Goal: Find specific page/section: Find specific page/section

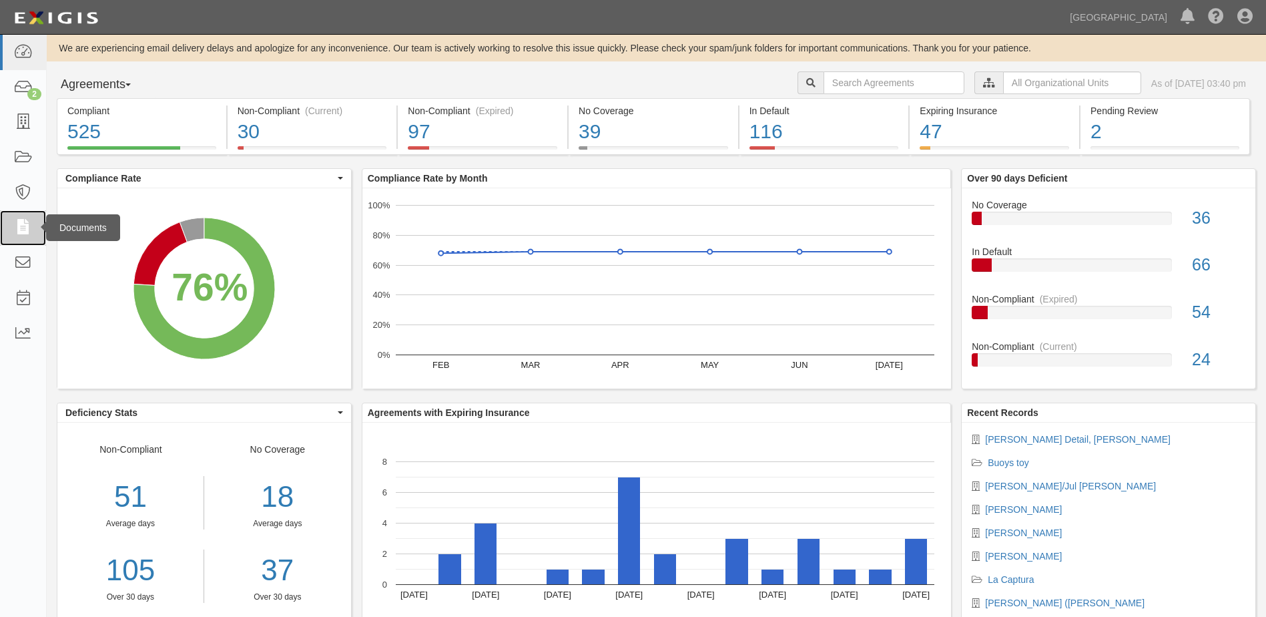
click at [30, 228] on icon at bounding box center [22, 227] width 19 height 15
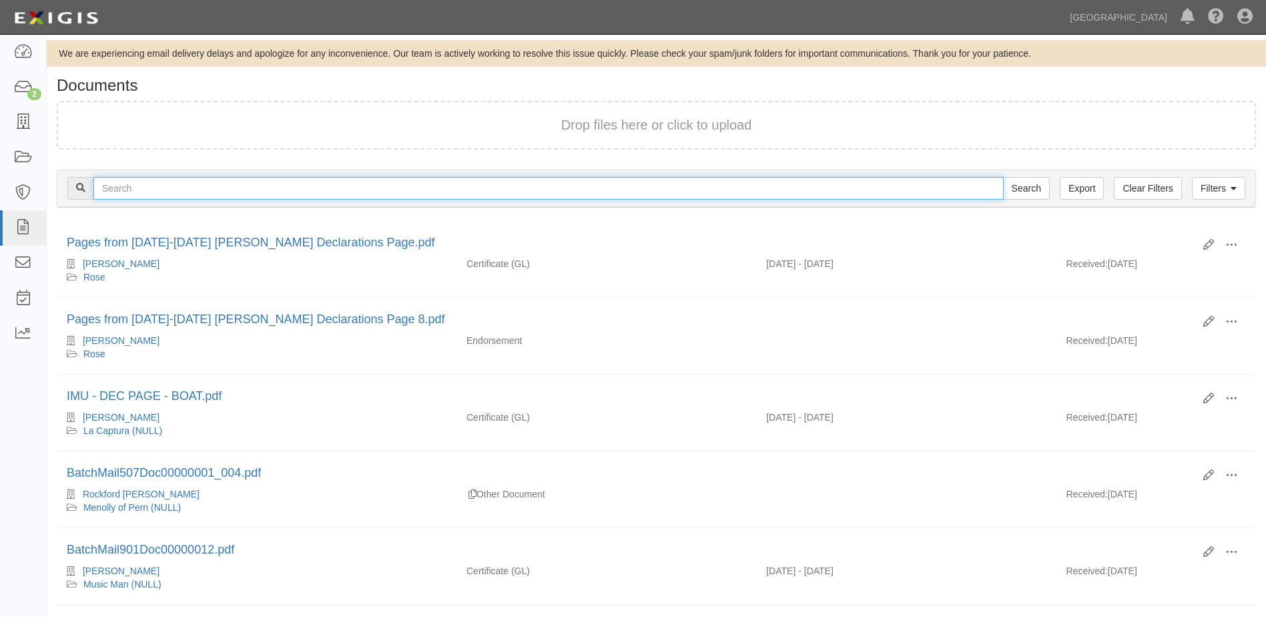
click at [123, 192] on input "text" at bounding box center [548, 188] width 910 height 23
type input "[PERSON_NAME]"
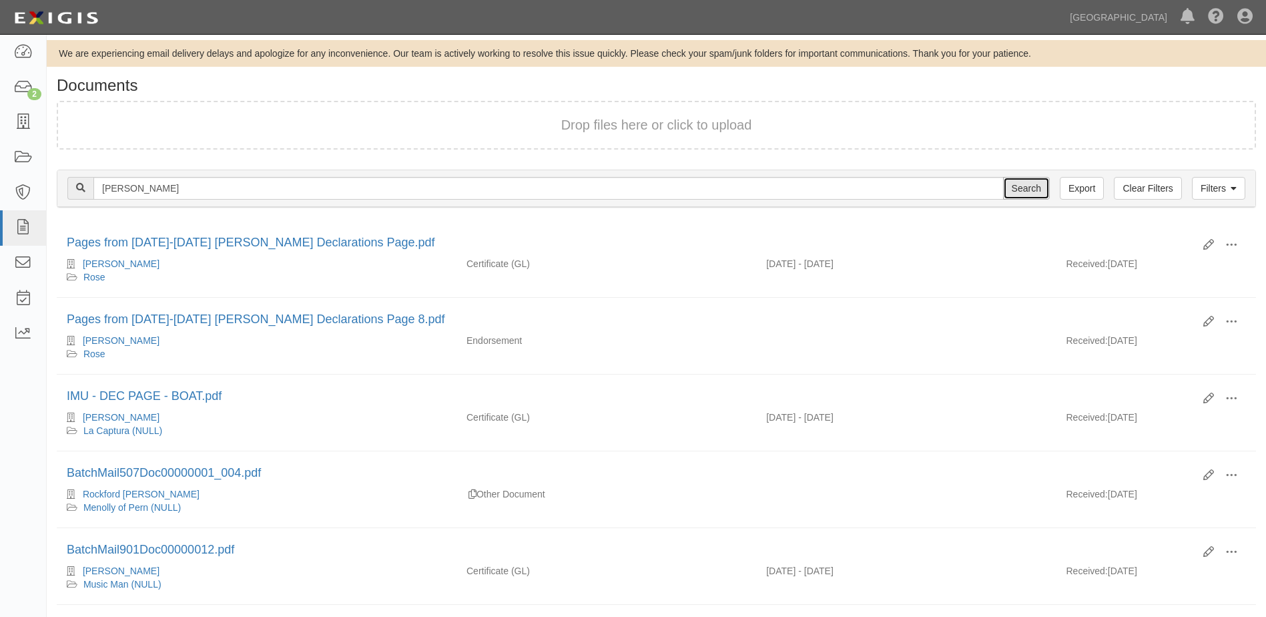
click at [1032, 195] on input "Search" at bounding box center [1026, 188] width 47 height 23
